Goal: Task Accomplishment & Management: Complete application form

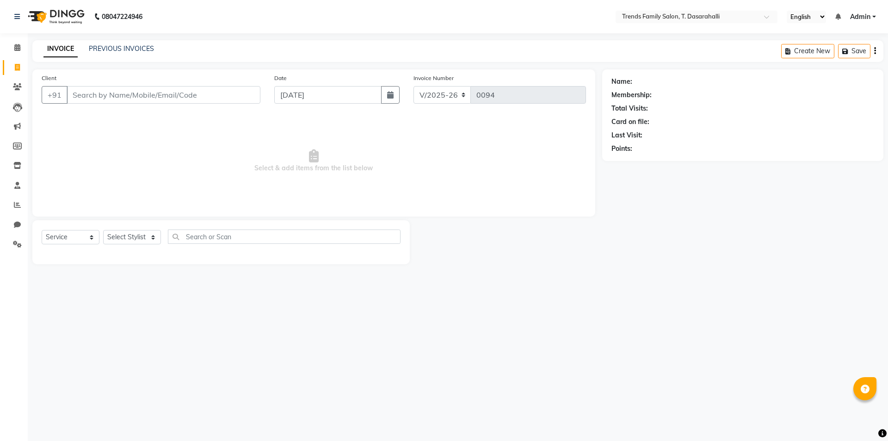
select select "8481"
select select "service"
click at [76, 91] on input "Client" at bounding box center [164, 95] width 194 height 18
click at [98, 94] on input "Client" at bounding box center [164, 95] width 194 height 18
type input "9148123633"
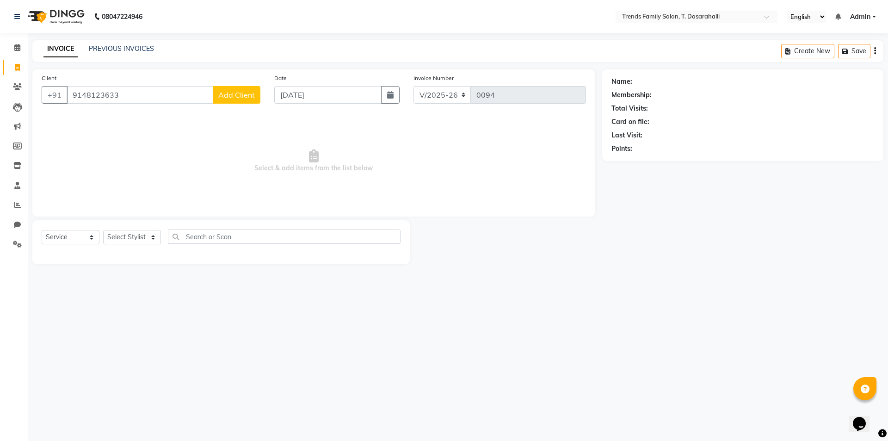
click at [235, 95] on span "Add Client" at bounding box center [236, 94] width 37 height 9
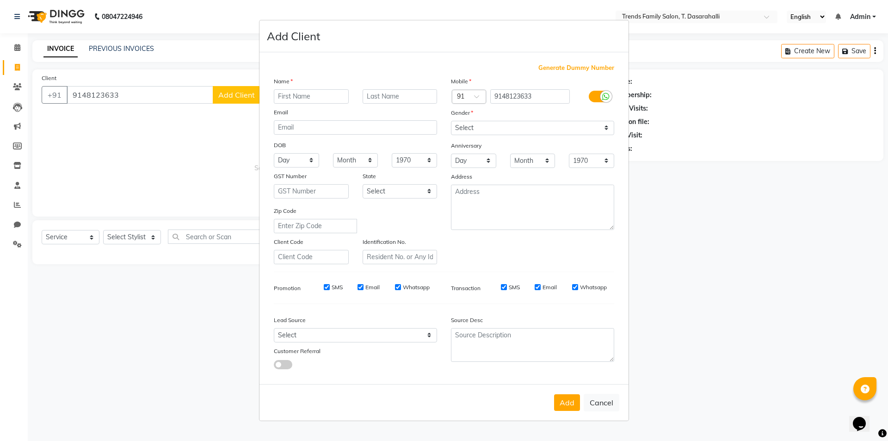
click at [289, 97] on input "text" at bounding box center [311, 96] width 75 height 14
type input "Sneha"
click at [535, 132] on select "Select [DEMOGRAPHIC_DATA] [DEMOGRAPHIC_DATA] Other Prefer Not To Say" at bounding box center [532, 128] width 163 height 14
select select "[DEMOGRAPHIC_DATA]"
click at [451, 121] on select "Select [DEMOGRAPHIC_DATA] [DEMOGRAPHIC_DATA] Other Prefer Not To Say" at bounding box center [532, 128] width 163 height 14
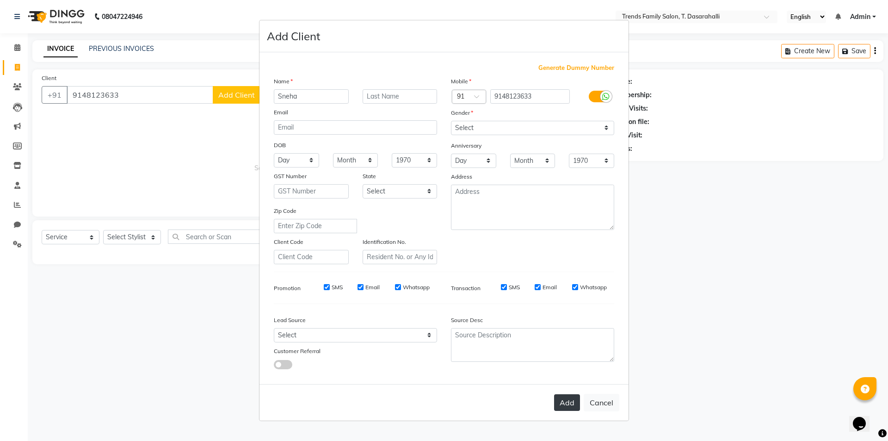
click at [567, 407] on button "Add" at bounding box center [567, 402] width 26 height 17
select select
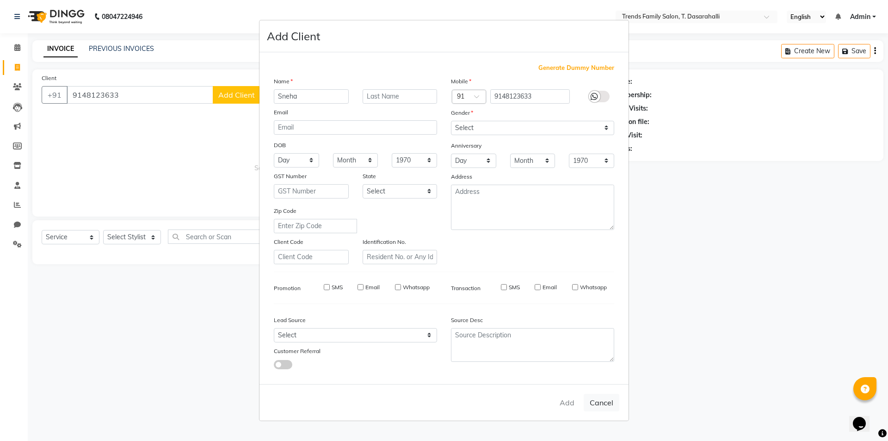
select select
checkbox input "false"
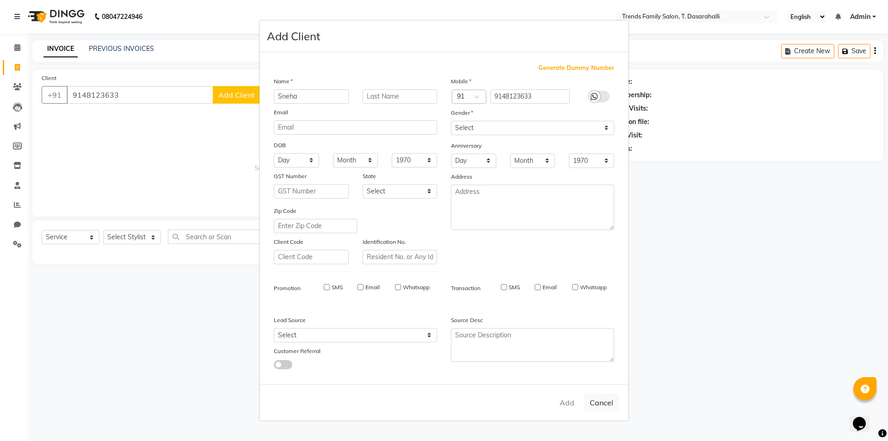
checkbox input "false"
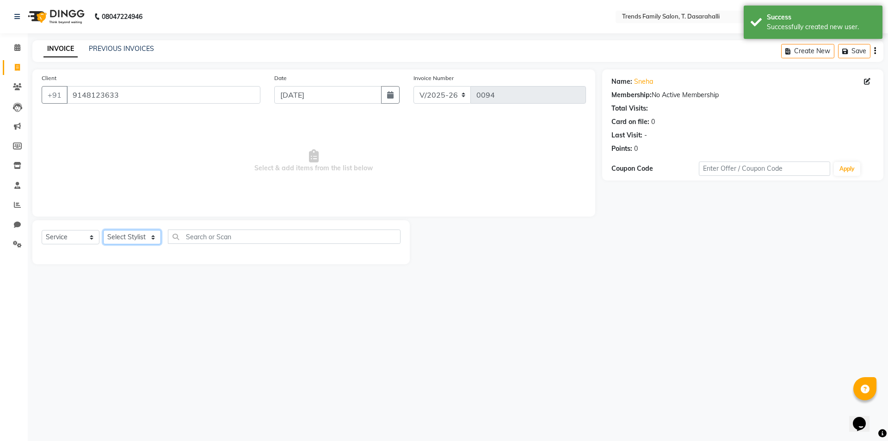
click at [143, 235] on select "Select Stylist [PERSON_NAME] [PERSON_NAME] Ayaan [PERSON_NAME] Danish Danish [P…" at bounding box center [132, 237] width 58 height 14
select select "84570"
click at [103, 230] on select "Select Stylist [PERSON_NAME] [PERSON_NAME] Ayaan [PERSON_NAME] Danish Danish [P…" at bounding box center [132, 237] width 58 height 14
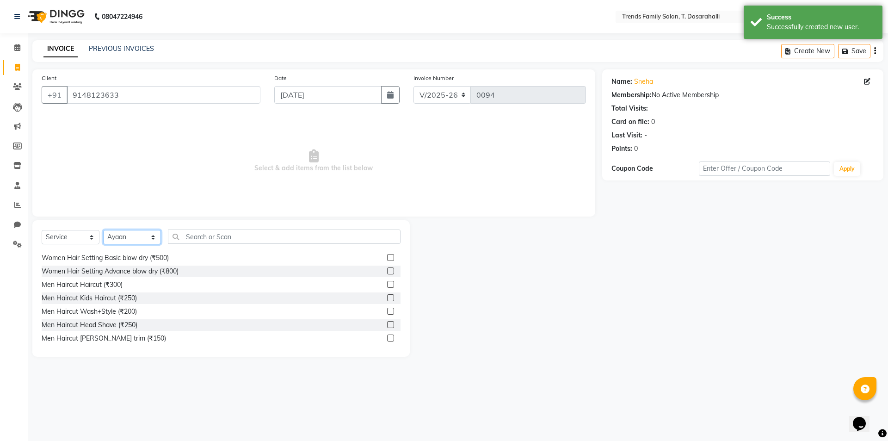
scroll to position [92, 0]
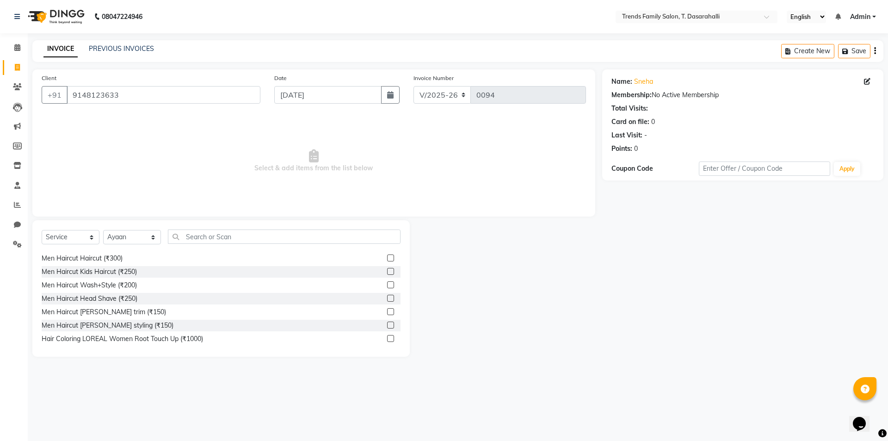
click at [387, 311] on label at bounding box center [390, 311] width 7 height 7
click at [387, 311] on input "checkbox" at bounding box center [390, 312] width 6 height 6
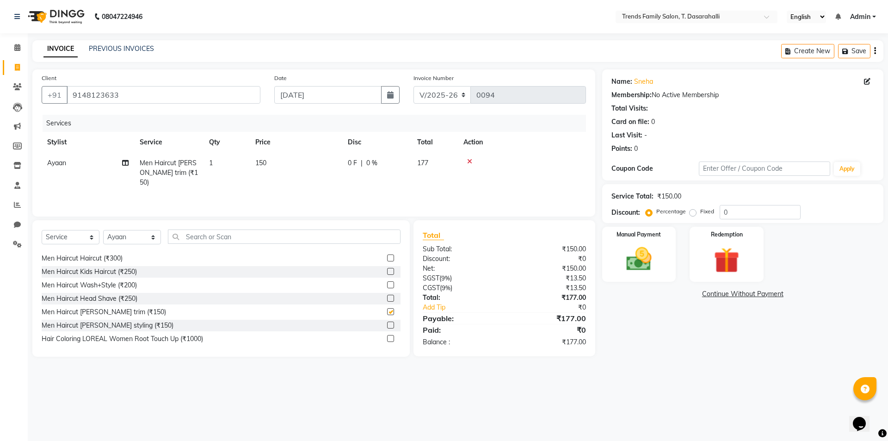
checkbox input "false"
click at [470, 161] on icon at bounding box center [469, 161] width 5 height 6
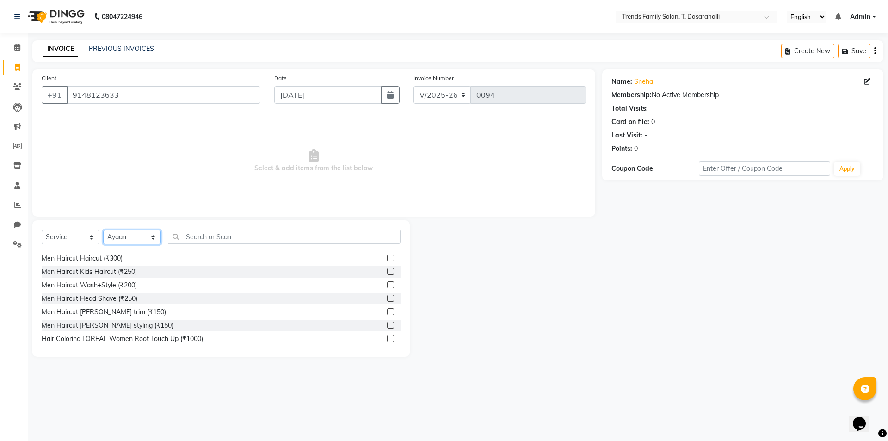
click at [141, 237] on select "Select Stylist [PERSON_NAME] [PERSON_NAME] Ayaan [PERSON_NAME] Danish Danish [P…" at bounding box center [132, 237] width 58 height 14
select select "89890"
click at [103, 230] on select "Select Stylist [PERSON_NAME] [PERSON_NAME] Ayaan [PERSON_NAME] Danish Danish [P…" at bounding box center [132, 237] width 58 height 14
click at [250, 237] on input "text" at bounding box center [284, 236] width 233 height 14
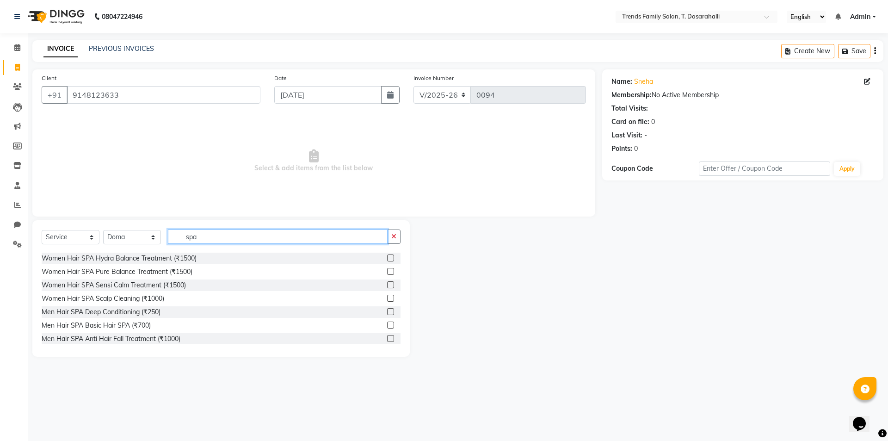
scroll to position [6, 0]
type input "spa"
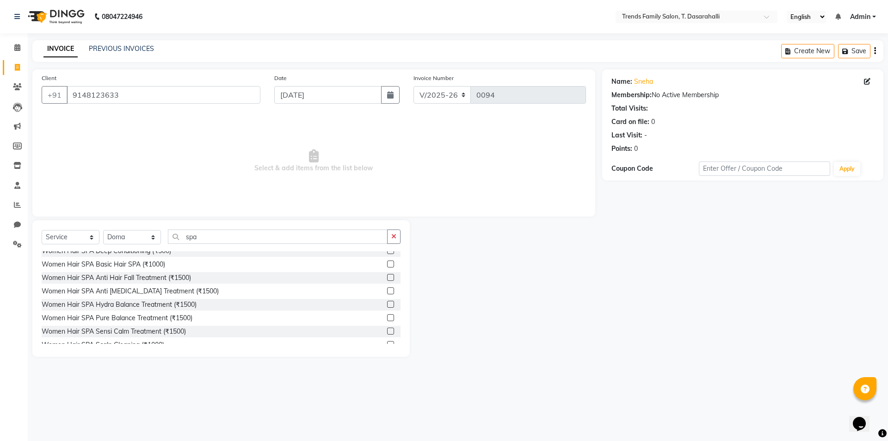
click at [387, 290] on label at bounding box center [390, 290] width 7 height 7
click at [387, 290] on input "checkbox" at bounding box center [390, 291] width 6 height 6
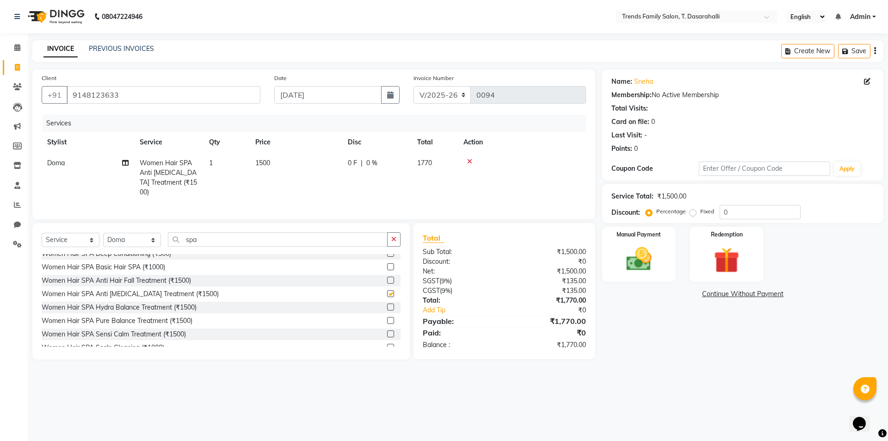
checkbox input "false"
click at [279, 165] on td "1500" at bounding box center [296, 178] width 92 height 50
select select "89890"
drag, startPoint x: 289, startPoint y: 166, endPoint x: 158, endPoint y: 129, distance: 135.9
click at [211, 146] on table "Stylist Service Qty Price Disc Total Action [PERSON_NAME] [PERSON_NAME] Ayaan […" at bounding box center [314, 167] width 544 height 70
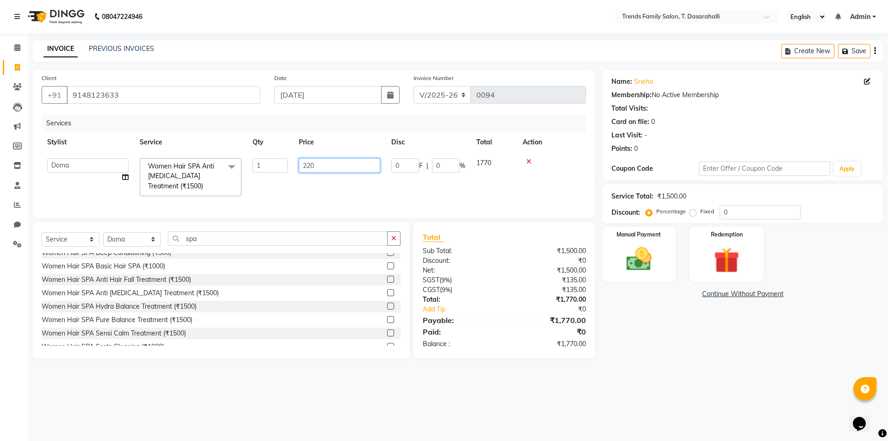
type input "2200"
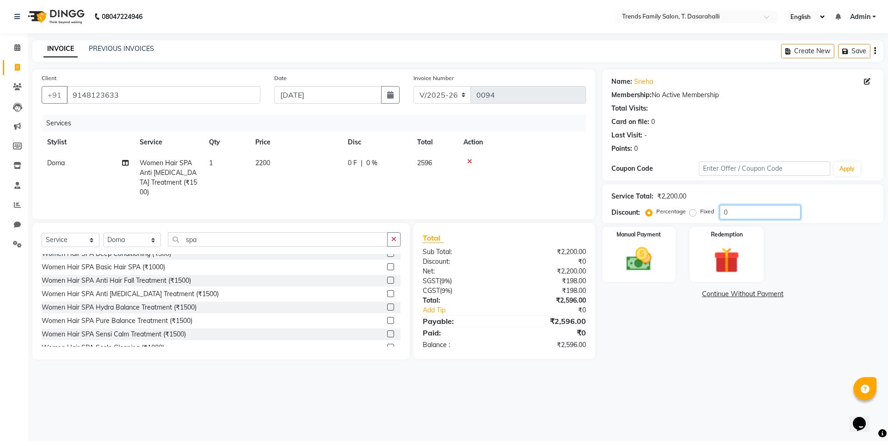
drag, startPoint x: 731, startPoint y: 209, endPoint x: 558, endPoint y: 198, distance: 173.7
click at [596, 212] on div "Client [PHONE_NUMBER] Date [DATE] Invoice Number V/2025 V/[PHONE_NUMBER] Servic…" at bounding box center [457, 214] width 865 height 290
type input "40"
click at [763, 399] on div "08047224946 Select Location × Trends Family Salon, T. Dasarahalli English ENGLI…" at bounding box center [444, 220] width 888 height 441
click at [399, 236] on button "button" at bounding box center [393, 239] width 13 height 14
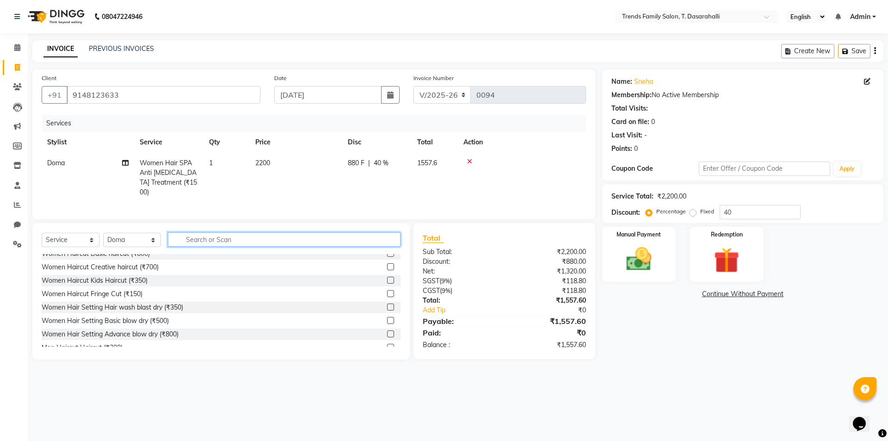
click at [318, 242] on input "text" at bounding box center [284, 239] width 233 height 14
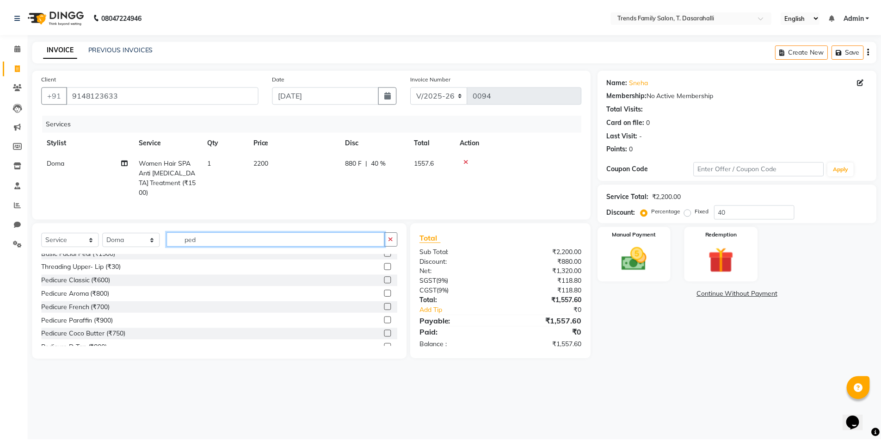
scroll to position [0, 0]
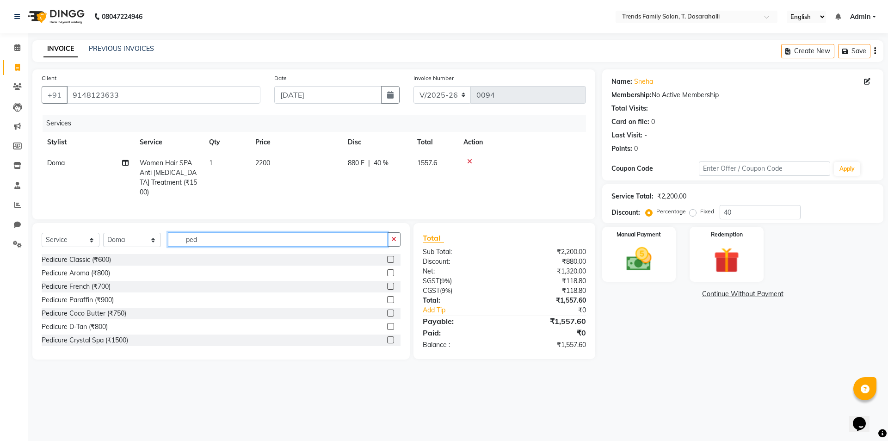
type input "ped"
click at [387, 271] on label at bounding box center [390, 272] width 7 height 7
click at [387, 271] on input "checkbox" at bounding box center [390, 273] width 6 height 6
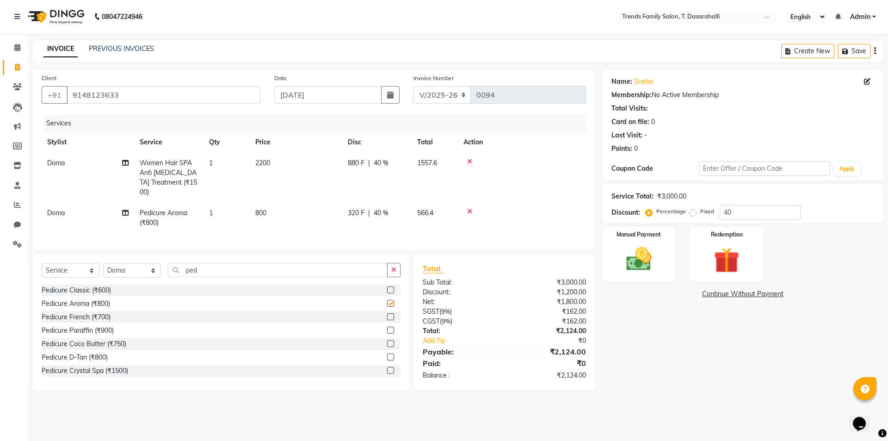
checkbox input "false"
click at [635, 261] on img at bounding box center [638, 259] width 43 height 31
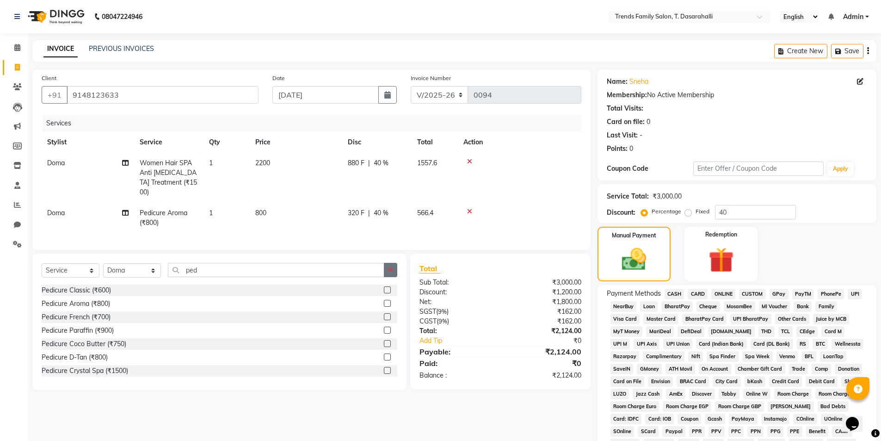
click at [395, 271] on button "button" at bounding box center [390, 270] width 13 height 14
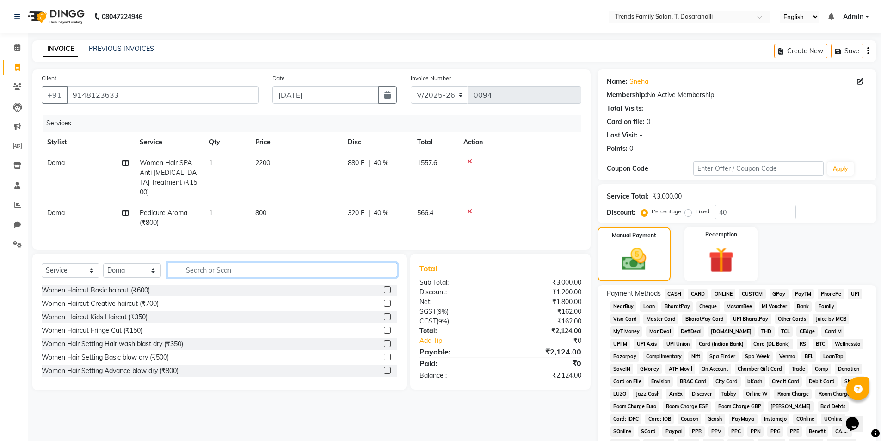
click at [229, 267] on input "text" at bounding box center [282, 270] width 229 height 14
click at [727, 297] on span "ONLINE" at bounding box center [723, 294] width 24 height 11
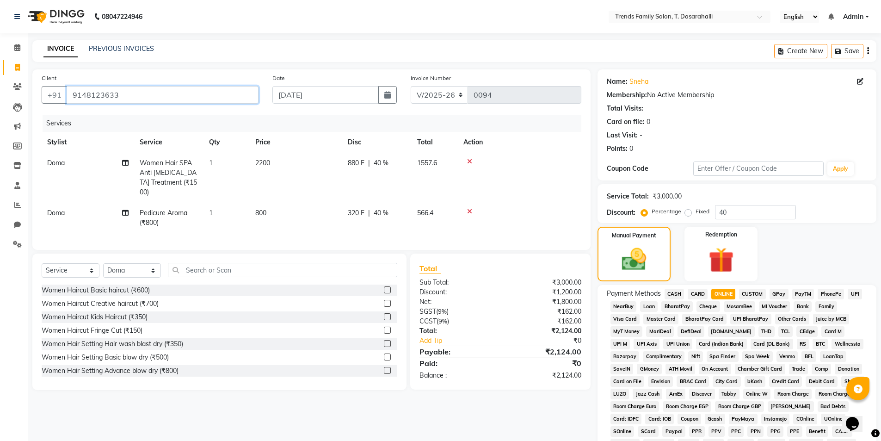
drag, startPoint x: 56, startPoint y: 92, endPoint x: 0, endPoint y: 73, distance: 59.8
click at [0, 71] on app-home "08047224946 Select Location × Trends Family Salon, T. Dasarahalli English ENGLI…" at bounding box center [440, 304] width 881 height 609
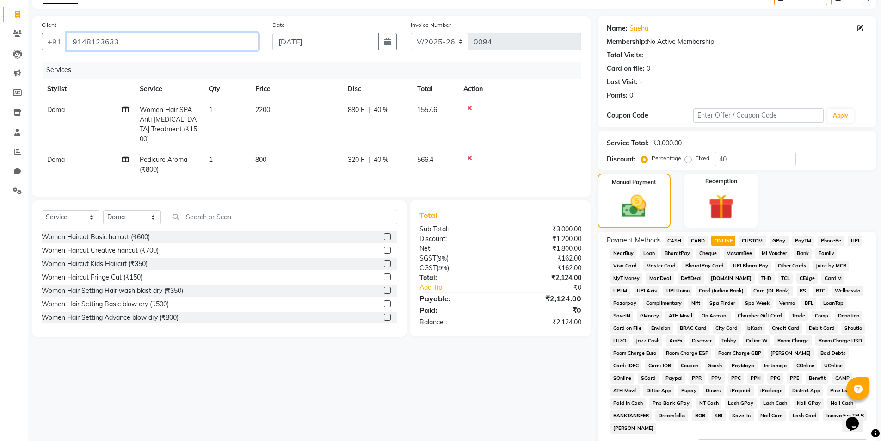
scroll to position [168, 0]
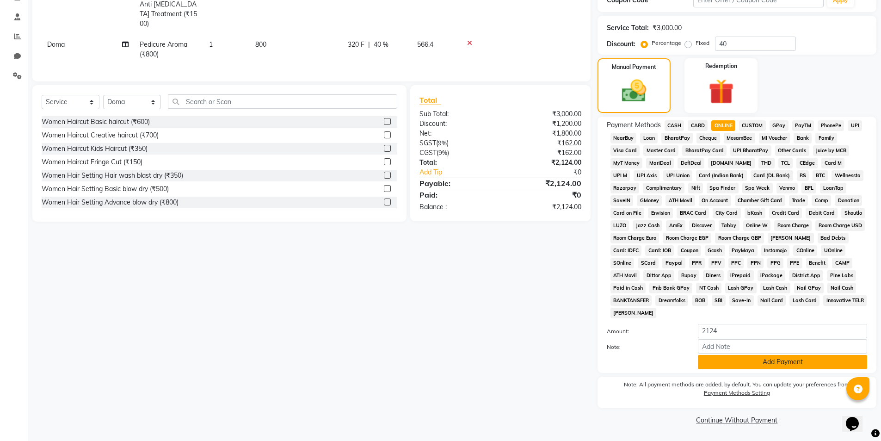
click at [780, 367] on button "Add Payment" at bounding box center [782, 362] width 169 height 14
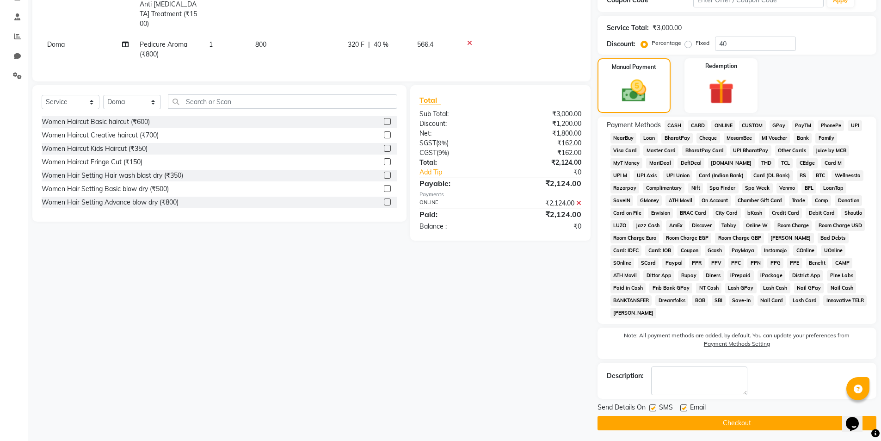
click at [717, 421] on button "Checkout" at bounding box center [737, 423] width 279 height 14
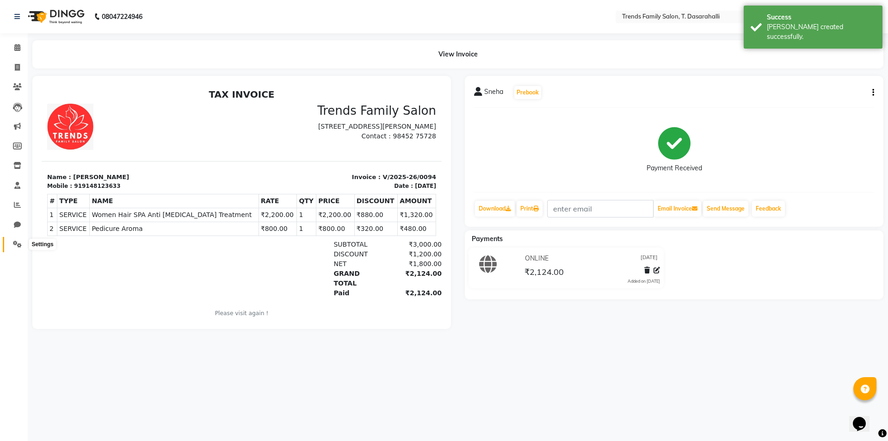
click at [18, 240] on span at bounding box center [17, 244] width 16 height 11
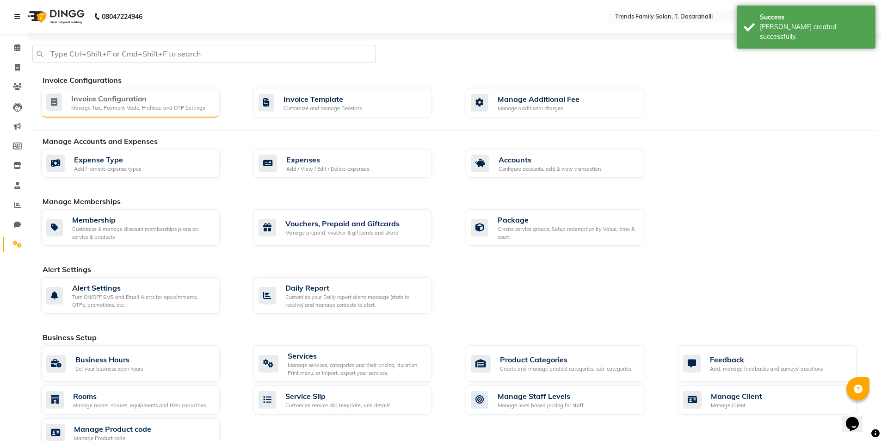
click at [157, 110] on div "Manage Tax, Payment Mode, Prefixes, and OTP Settings" at bounding box center [138, 108] width 134 height 8
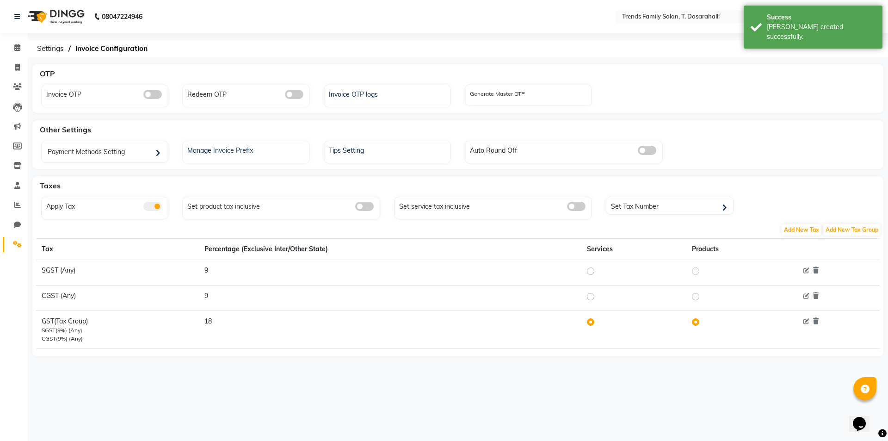
click at [150, 205] on span at bounding box center [152, 206] width 18 height 9
click at [143, 208] on input "checkbox" at bounding box center [143, 208] width 0 height 0
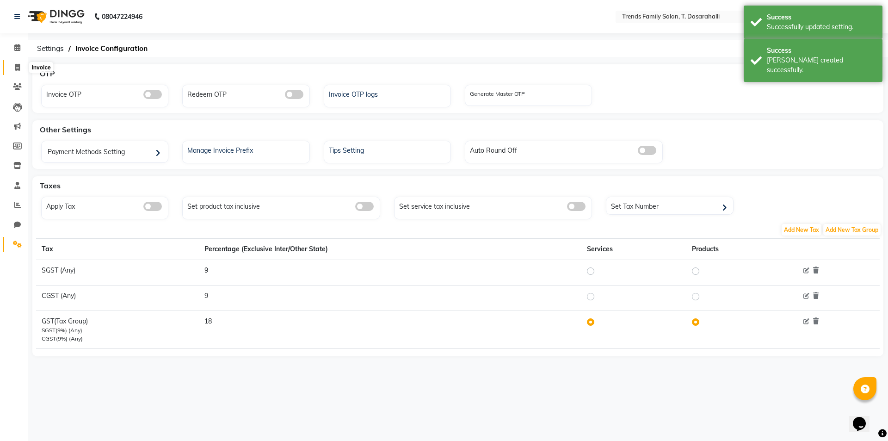
click at [18, 64] on icon at bounding box center [17, 67] width 5 height 7
select select "8481"
select select "service"
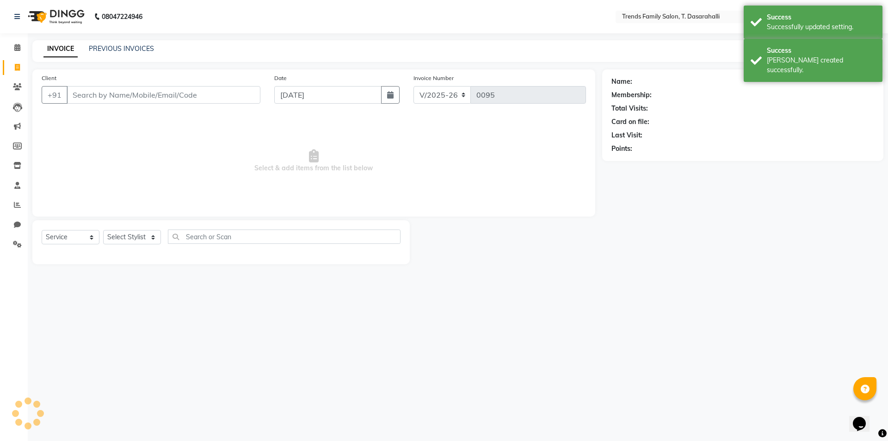
click at [111, 93] on input "Client" at bounding box center [164, 95] width 194 height 18
type input "9148123633"
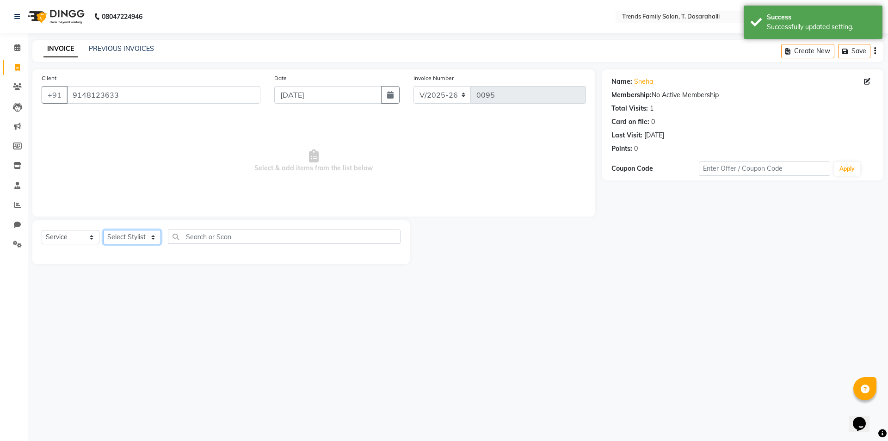
click at [124, 237] on select "Select Stylist [PERSON_NAME] [PERSON_NAME] Ayaan [PERSON_NAME] Danish Danish [P…" at bounding box center [132, 237] width 58 height 14
select select "84570"
click at [103, 230] on select "Select Stylist [PERSON_NAME] [PERSON_NAME] Ayaan [PERSON_NAME] Danish Danish [P…" at bounding box center [132, 237] width 58 height 14
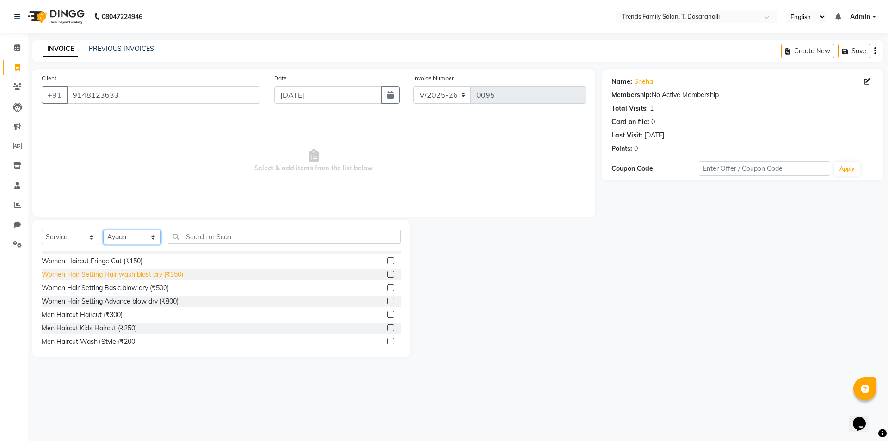
scroll to position [92, 0]
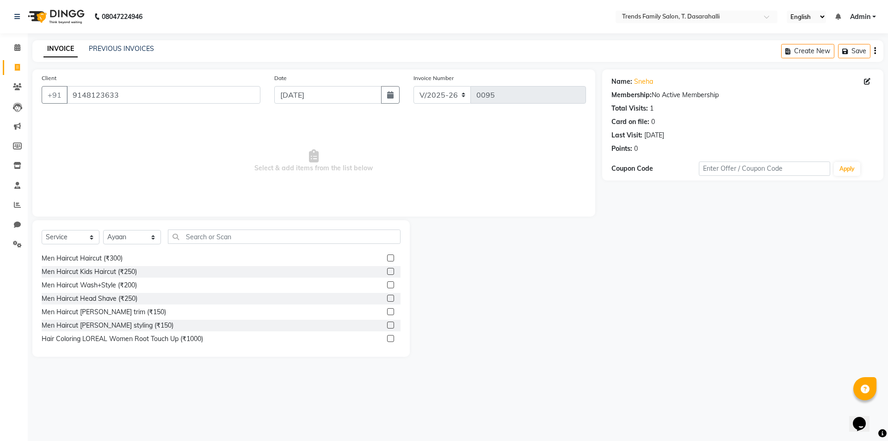
click at [387, 314] on label at bounding box center [390, 311] width 7 height 7
click at [387, 314] on input "checkbox" at bounding box center [390, 312] width 6 height 6
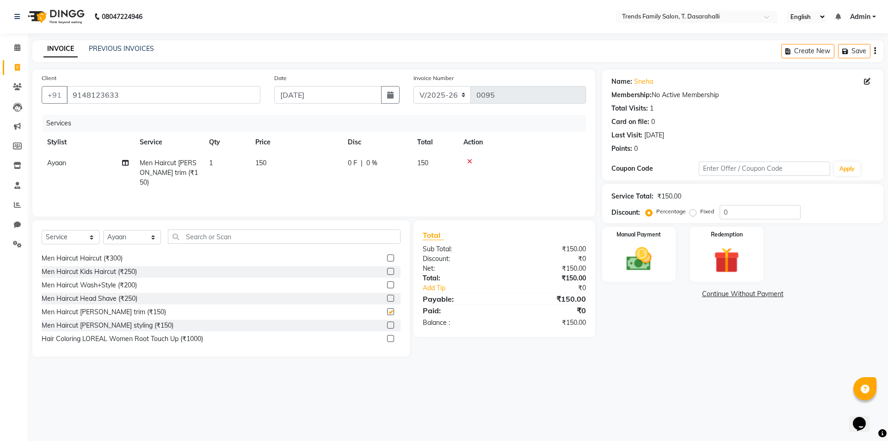
checkbox input "false"
click at [259, 166] on span "150" at bounding box center [260, 163] width 11 height 8
select select "84570"
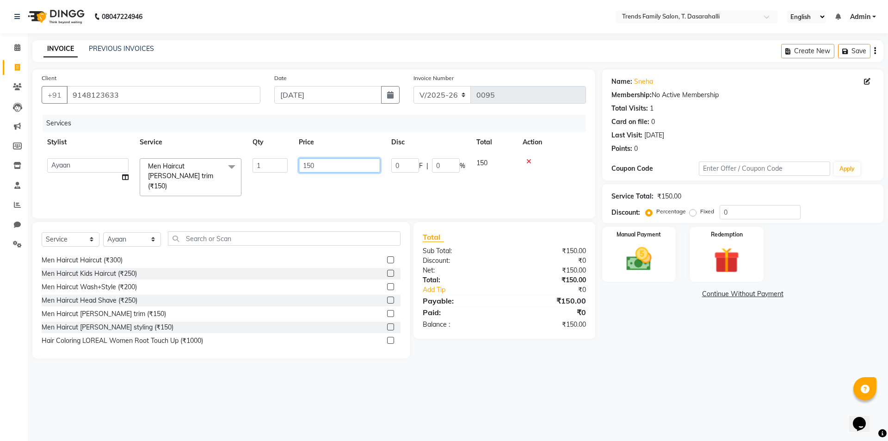
drag, startPoint x: 327, startPoint y: 170, endPoint x: 100, endPoint y: 117, distance: 232.7
click at [105, 119] on div "Services Stylist Service Qty Price Disc Total Action [PERSON_NAME] [PERSON_NAME…" at bounding box center [314, 162] width 544 height 94
type input "450"
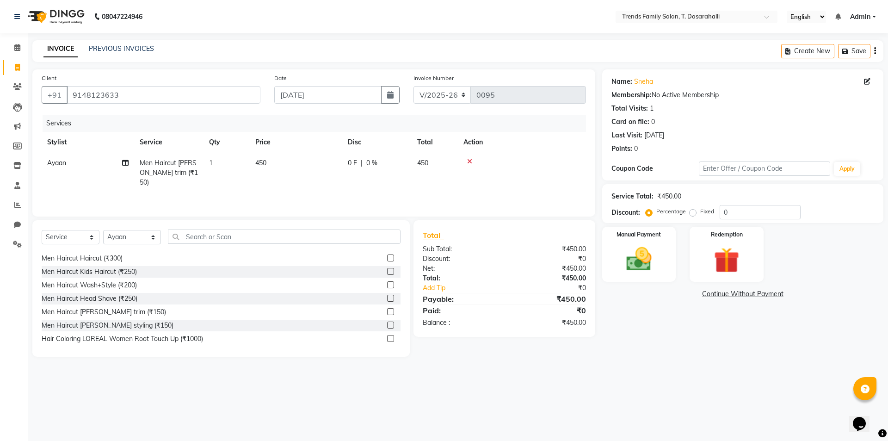
click at [591, 360] on main "INVOICE PREVIOUS INVOICES Create New Save Client [PHONE_NUMBER] Date [DATE] Inv…" at bounding box center [458, 205] width 860 height 330
drag, startPoint x: 746, startPoint y: 217, endPoint x: 445, endPoint y: 190, distance: 302.4
click at [510, 208] on div "Client [PHONE_NUMBER] Date [DATE] Invoice Number V/2025 V/[PHONE_NUMBER] Servic…" at bounding box center [457, 212] width 865 height 287
type input "3"
click at [365, 166] on div "0 F | 0 %" at bounding box center [377, 163] width 58 height 10
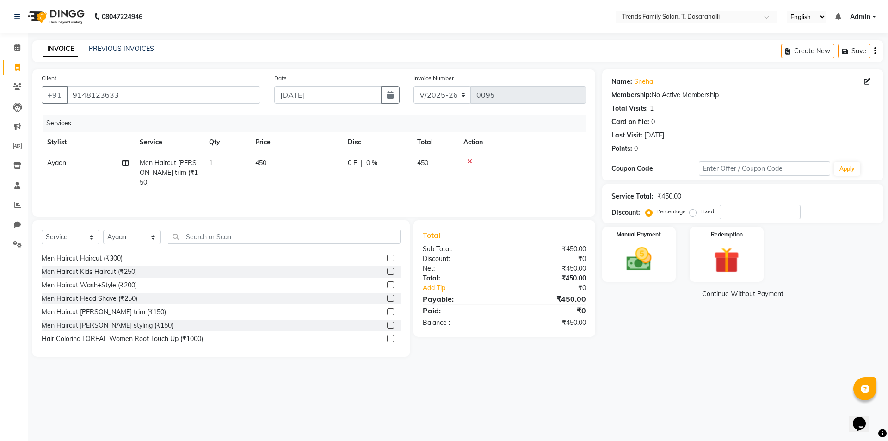
select select "84570"
drag, startPoint x: 446, startPoint y: 166, endPoint x: 329, endPoint y: 169, distance: 117.0
click at [376, 170] on tr "[PERSON_NAME] [PERSON_NAME] [PERSON_NAME] Danish Danish [PERSON_NAME] R Dichen …" at bounding box center [314, 177] width 544 height 49
type input "30"
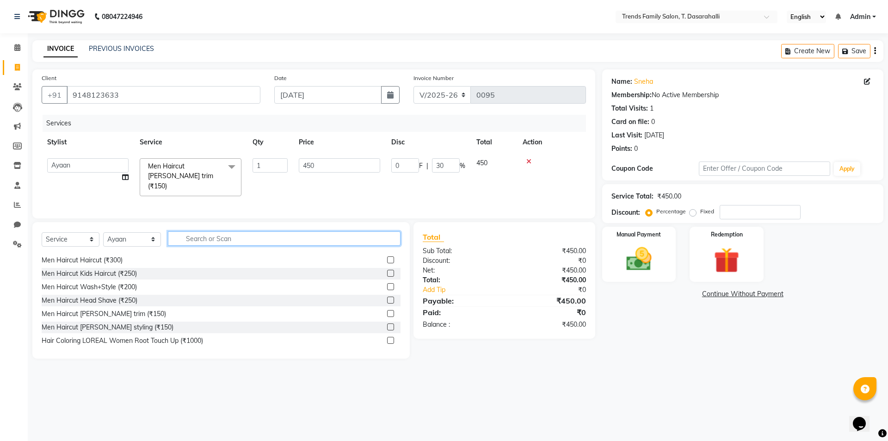
click at [214, 236] on input "text" at bounding box center [284, 238] width 233 height 14
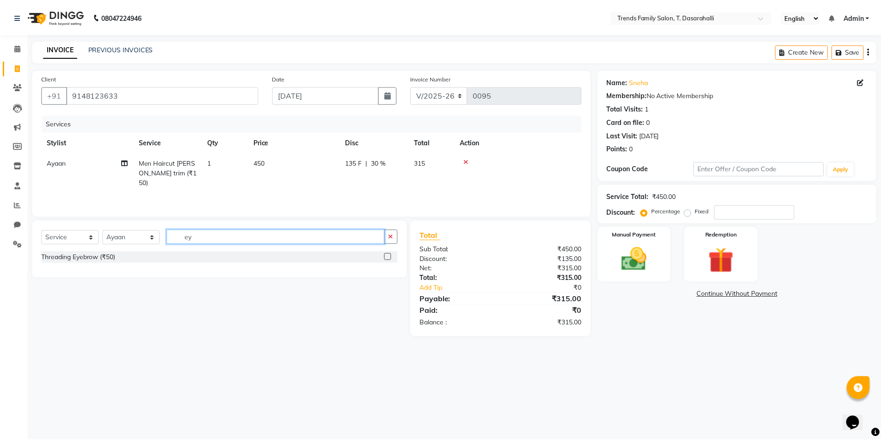
scroll to position [0, 0]
type input "eye"
click at [393, 256] on label at bounding box center [390, 256] width 7 height 7
click at [393, 256] on input "checkbox" at bounding box center [390, 257] width 6 height 6
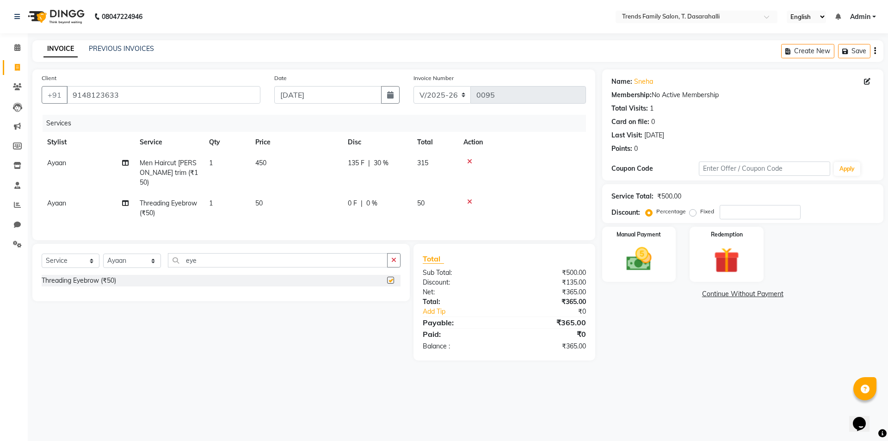
checkbox input "false"
click at [788, 340] on div "Name: Sneha Membership: No Active Membership Total Visits: 1 Card on file: 0 La…" at bounding box center [746, 214] width 288 height 291
drag, startPoint x: 392, startPoint y: 260, endPoint x: 346, endPoint y: 264, distance: 45.9
click at [392, 260] on button "button" at bounding box center [393, 260] width 13 height 14
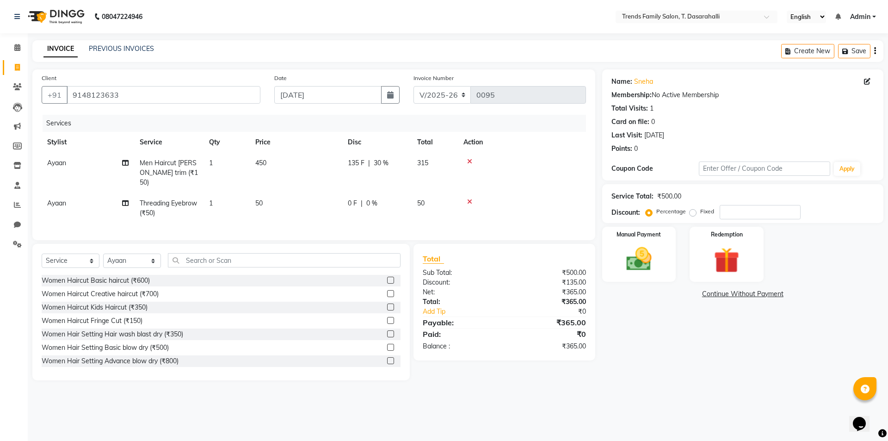
click at [63, 199] on span "Ayaan" at bounding box center [56, 203] width 19 height 8
select select "84570"
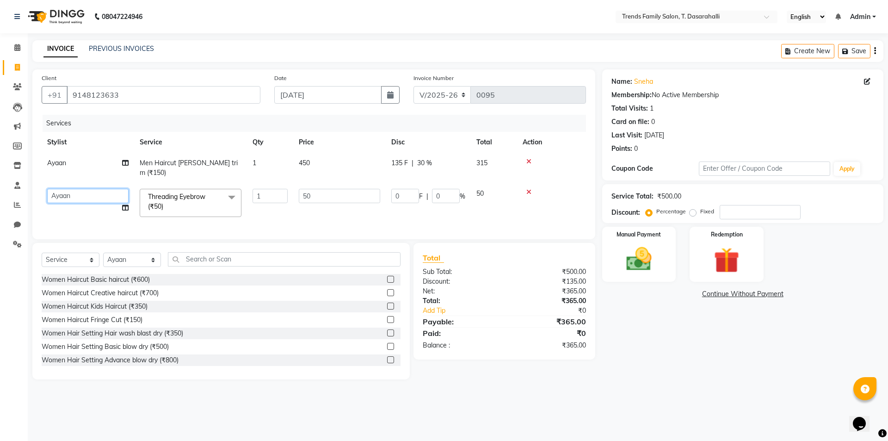
click at [93, 189] on select "[PERSON_NAME] [PERSON_NAME] Ayaan [PERSON_NAME] Danish Danish [PERSON_NAME] R D…" at bounding box center [87, 196] width 81 height 14
select select "89890"
click at [145, 256] on select "Select Stylist [PERSON_NAME] [PERSON_NAME] Ayaan [PERSON_NAME] Danish Danish [P…" at bounding box center [132, 260] width 58 height 14
select select "89890"
click at [103, 253] on select "Select Stylist [PERSON_NAME] [PERSON_NAME] Ayaan [PERSON_NAME] Danish Danish [P…" at bounding box center [132, 260] width 58 height 14
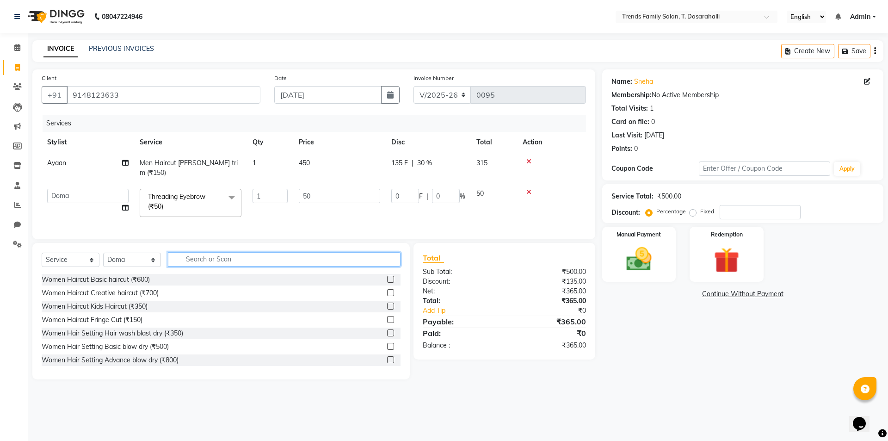
click at [257, 261] on input "text" at bounding box center [284, 259] width 233 height 14
type input "unde"
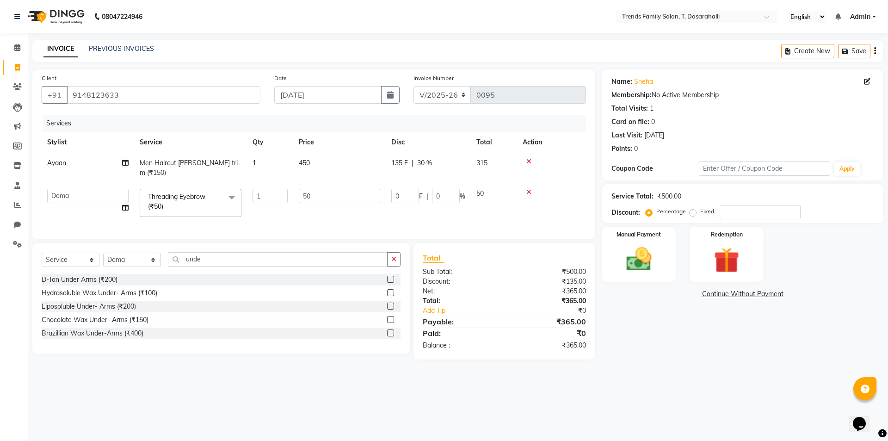
click at [392, 302] on label at bounding box center [390, 305] width 7 height 7
click at [392, 303] on input "checkbox" at bounding box center [390, 306] width 6 height 6
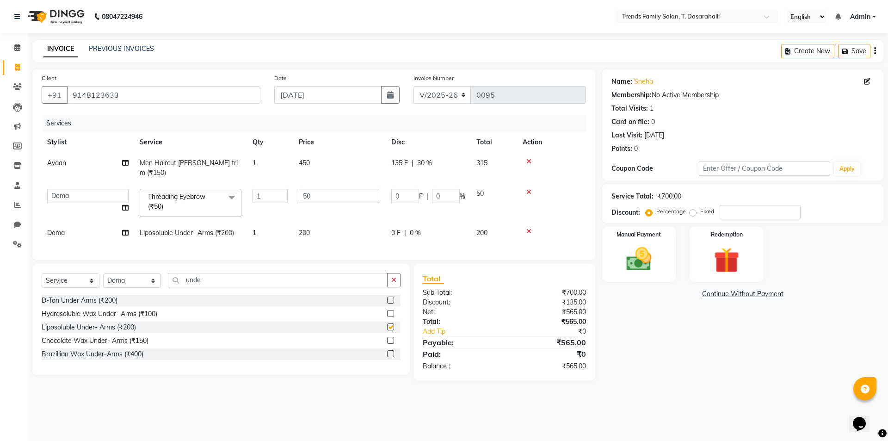
checkbox input "false"
click at [669, 331] on div "Name: Sneha Membership: No Active Membership Total Visits: 1 Card on file: 0 La…" at bounding box center [746, 224] width 288 height 311
click at [659, 254] on img at bounding box center [638, 259] width 43 height 31
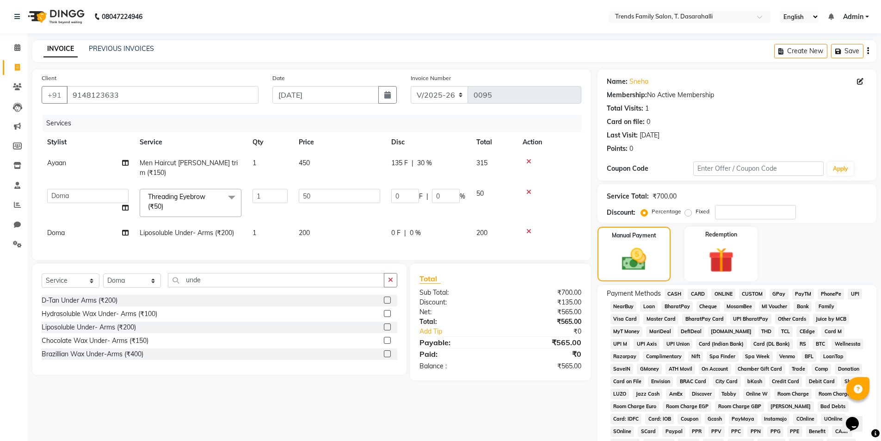
click at [708, 293] on div "ONLINE" at bounding box center [722, 295] width 28 height 12
click at [726, 298] on span "ONLINE" at bounding box center [723, 294] width 24 height 11
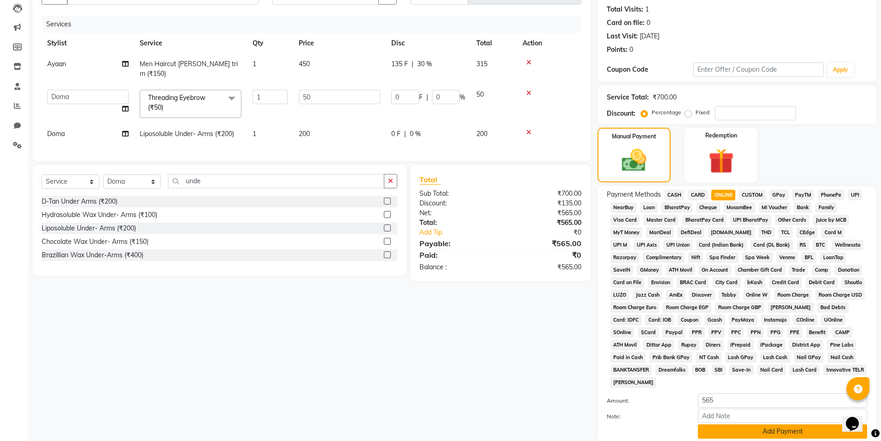
scroll to position [168, 0]
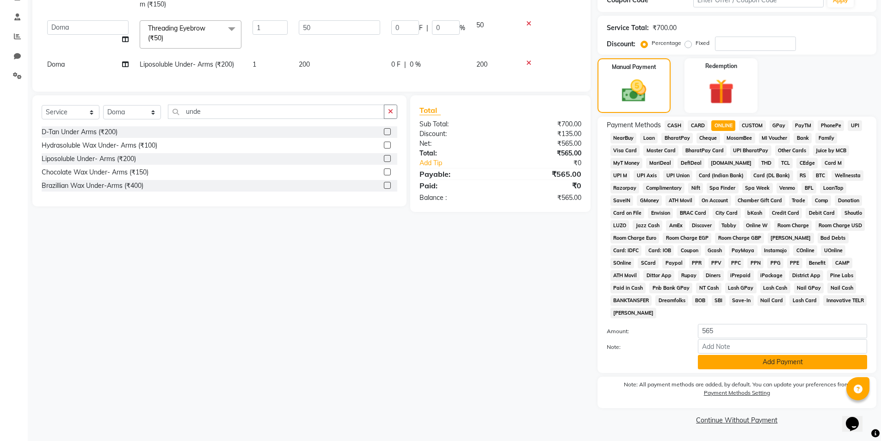
click at [740, 362] on button "Add Payment" at bounding box center [782, 362] width 169 height 14
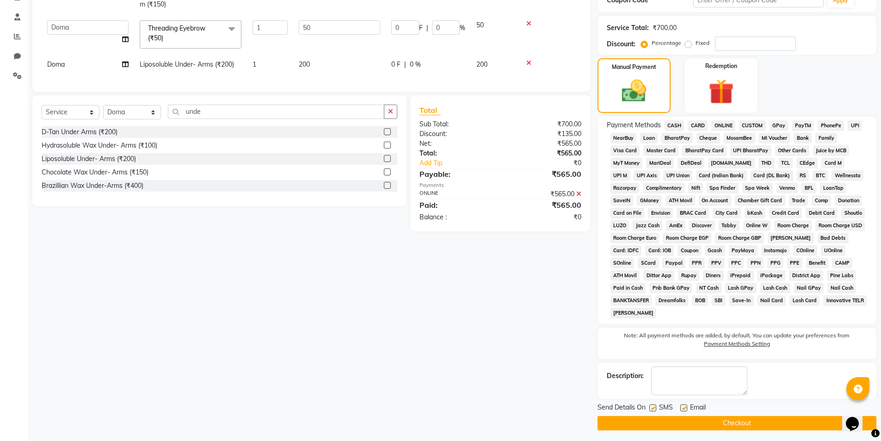
click at [703, 428] on button "Checkout" at bounding box center [737, 423] width 279 height 14
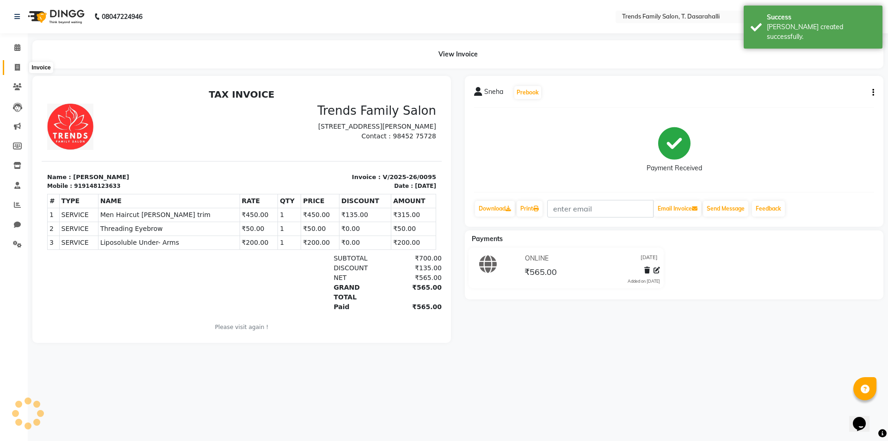
click at [19, 71] on span at bounding box center [17, 67] width 16 height 11
select select "8481"
select select "service"
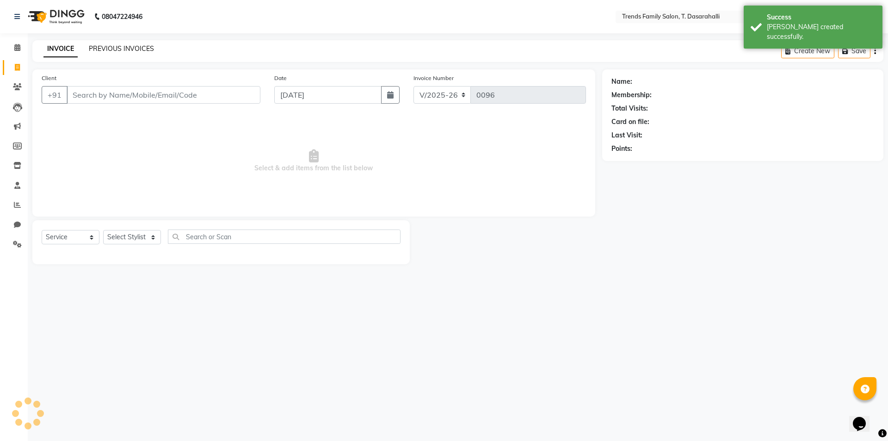
click at [117, 46] on link "PREVIOUS INVOICES" at bounding box center [121, 48] width 65 height 8
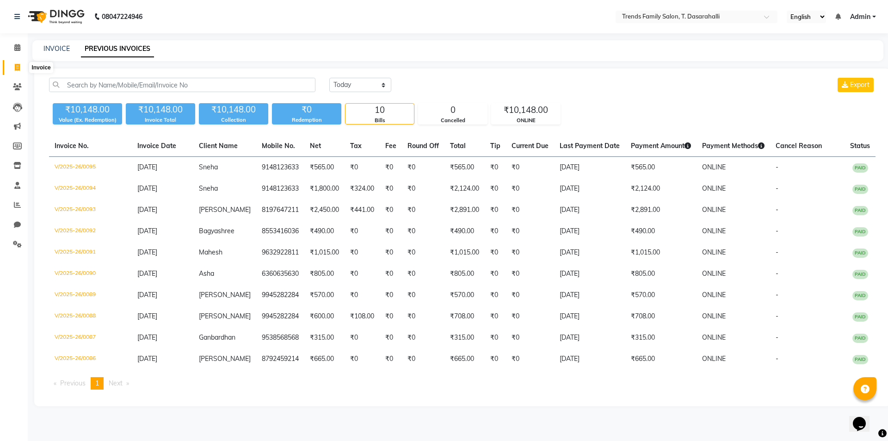
click at [16, 67] on icon at bounding box center [17, 67] width 5 height 7
select select "8481"
select select "service"
